Goal: Navigation & Orientation: Find specific page/section

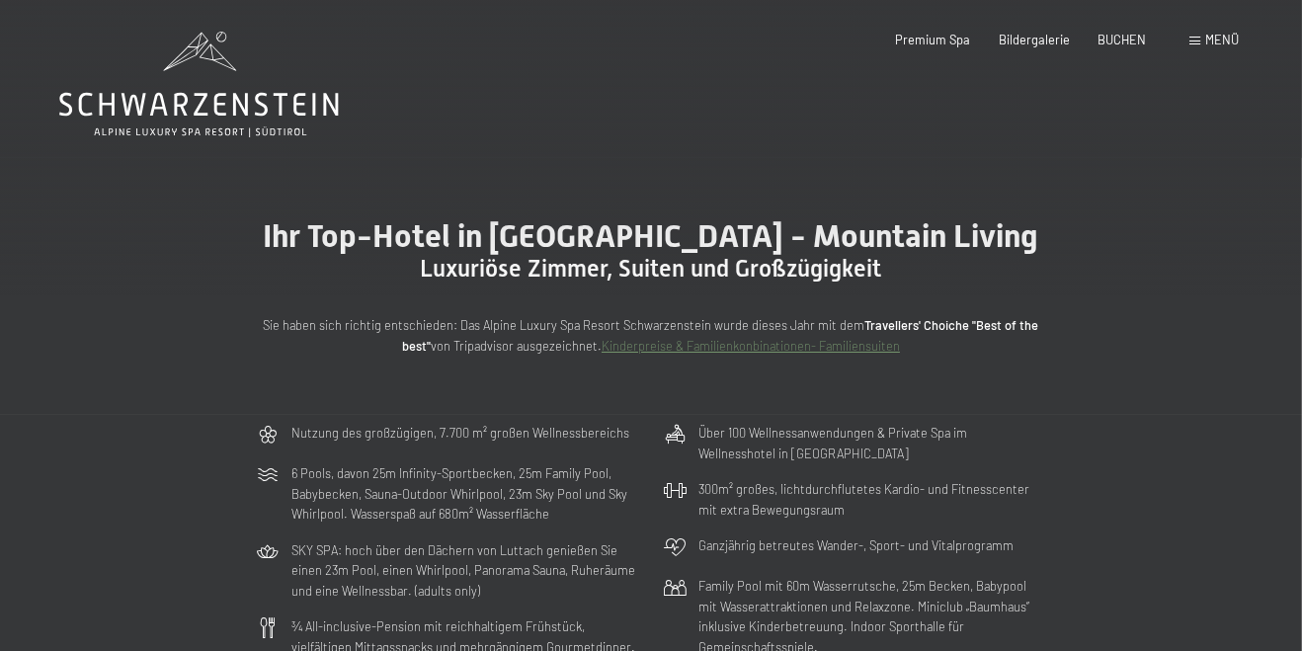
click at [199, 65] on icon at bounding box center [199, 85] width 280 height 106
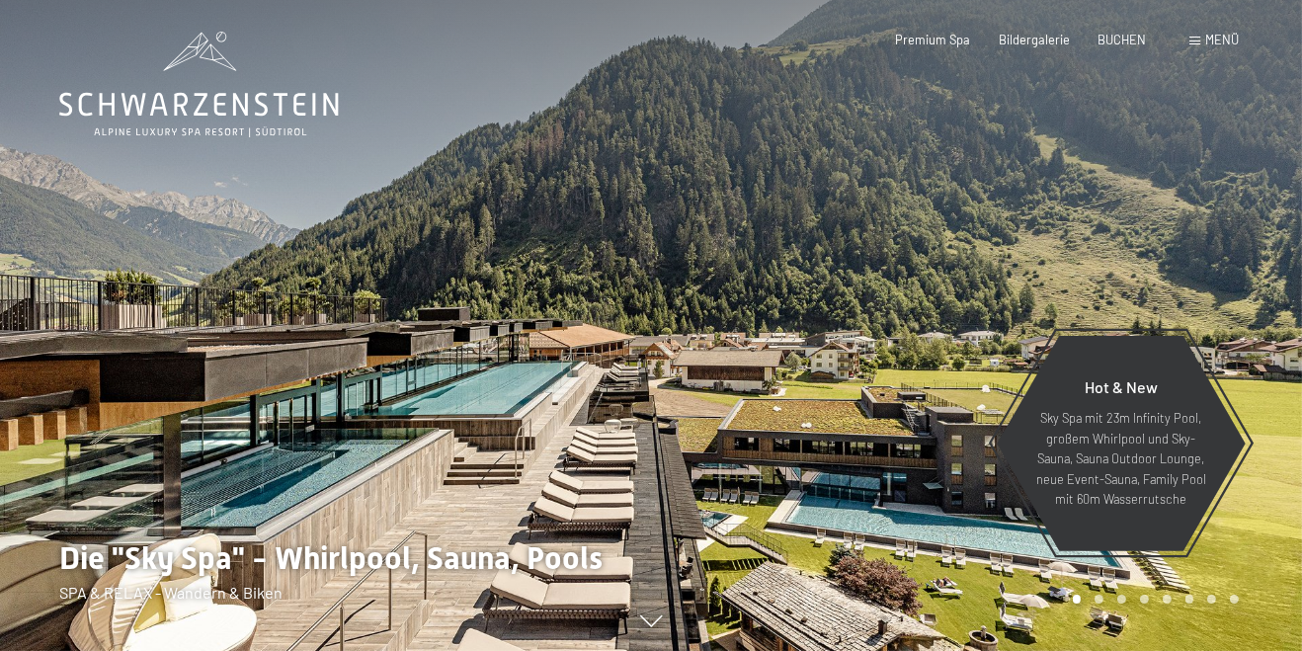
click at [1226, 43] on span "Menü" at bounding box center [1223, 40] width 34 height 16
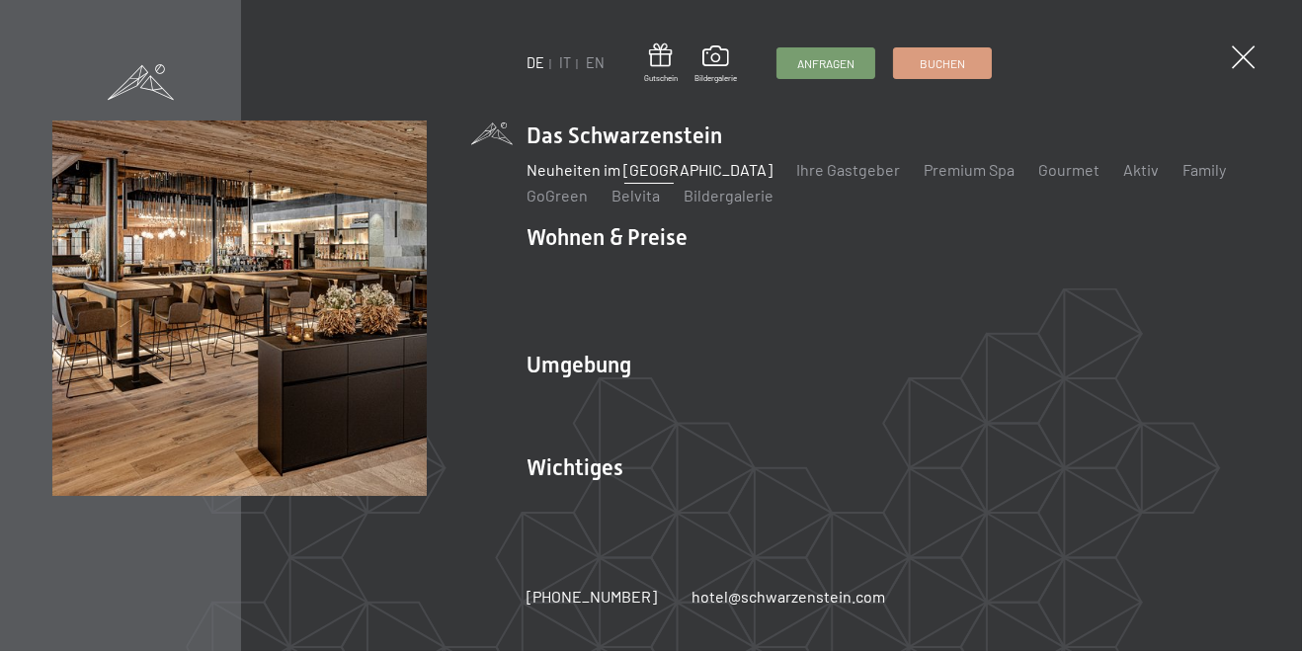
click at [690, 179] on link "Neuheiten im [GEOGRAPHIC_DATA]" at bounding box center [650, 169] width 246 height 19
